Goal: Check status: Check status

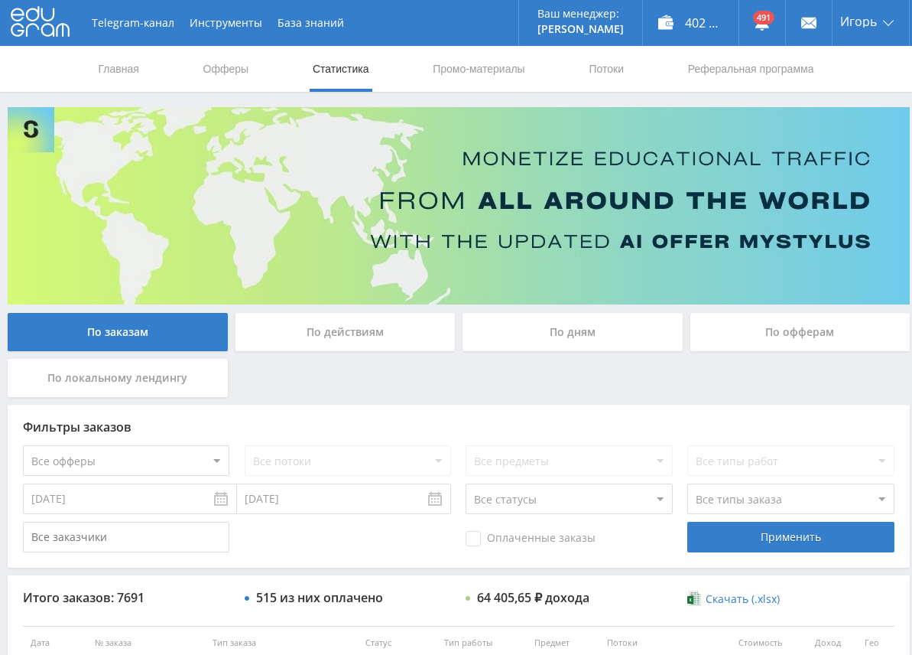
click at [715, 17] on div "402 925,00 ₽" at bounding box center [691, 23] width 96 height 46
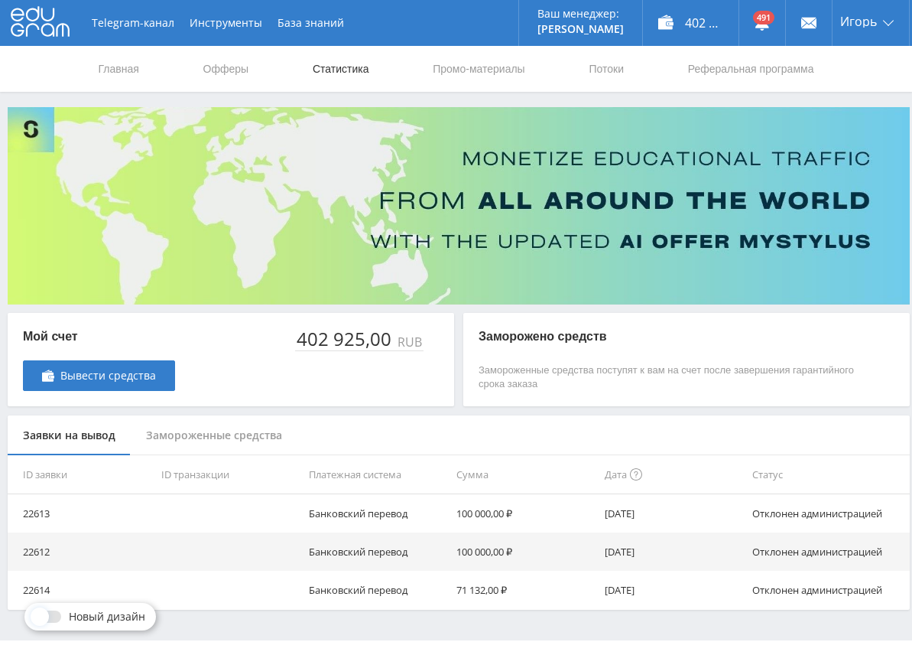
click at [336, 63] on link "Статистика" at bounding box center [341, 69] width 60 height 46
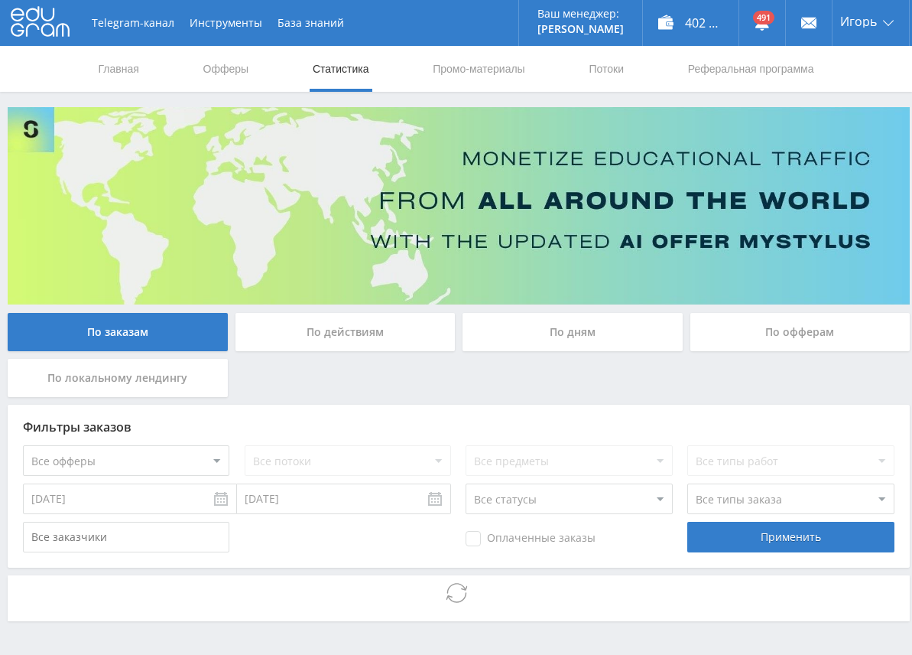
click at [572, 340] on div "По дням" at bounding box center [573, 332] width 220 height 38
click at [0, 0] on input "По дням" at bounding box center [0, 0] width 0 height 0
